Goal: Register for event/course

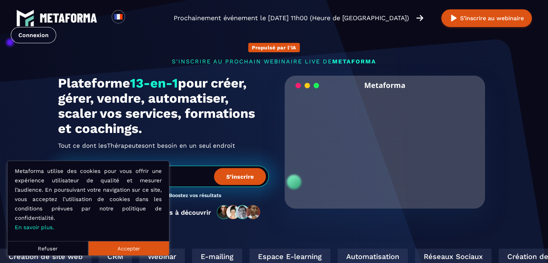
click at [121, 248] on button "Accepter" at bounding box center [128, 248] width 81 height 14
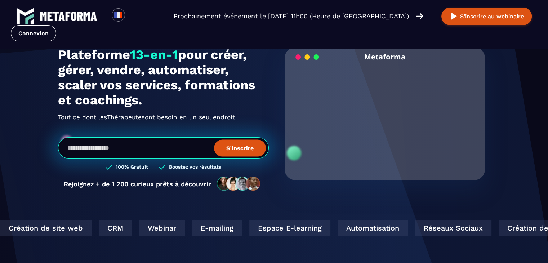
scroll to position [2, 0]
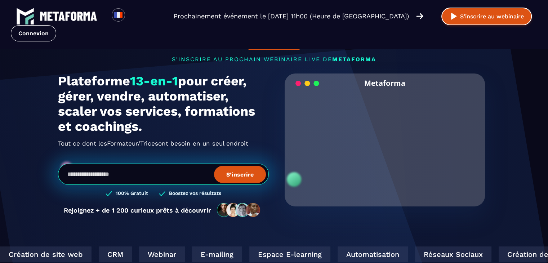
click at [492, 17] on button "S’inscrire au webinaire" at bounding box center [486, 17] width 90 height 18
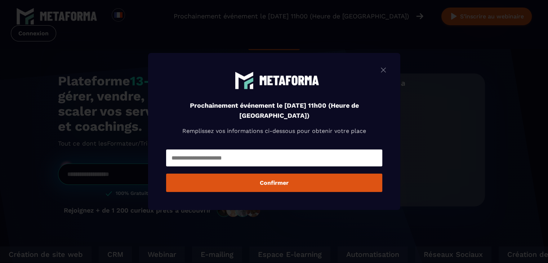
click at [237, 159] on input "Modal window" at bounding box center [274, 157] width 216 height 17
